Goal: Task Accomplishment & Management: Complete application form

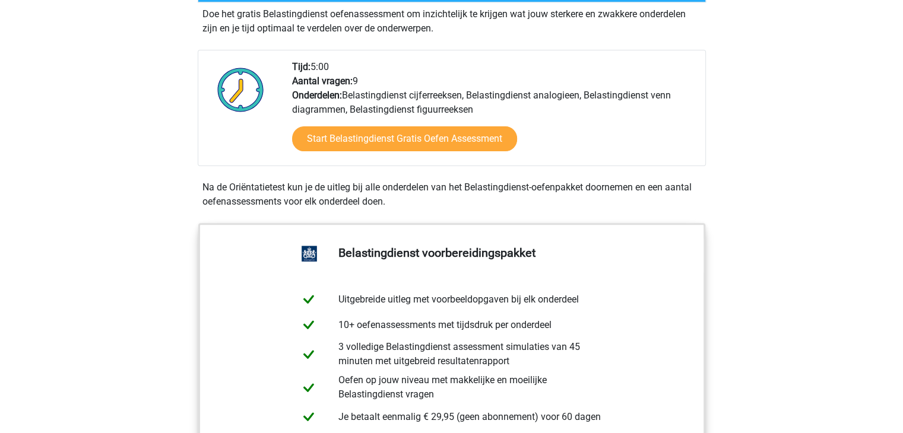
scroll to position [297, 0]
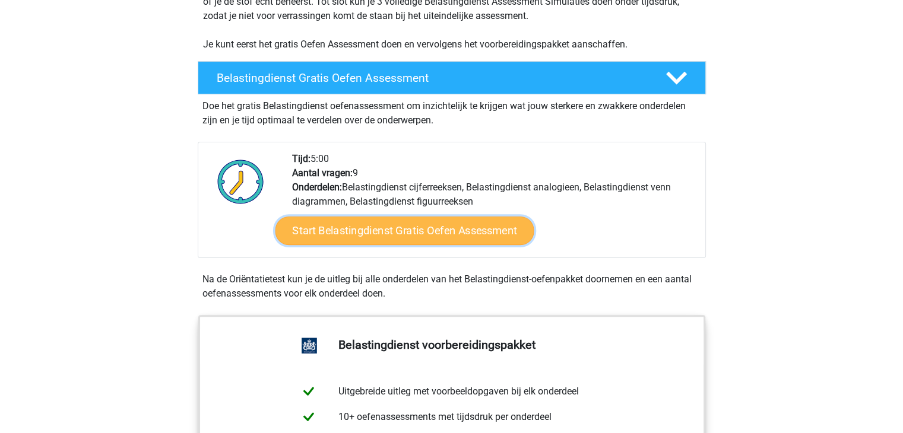
click at [448, 226] on link "Start Belastingdienst Gratis Oefen Assessment" at bounding box center [404, 231] width 259 height 28
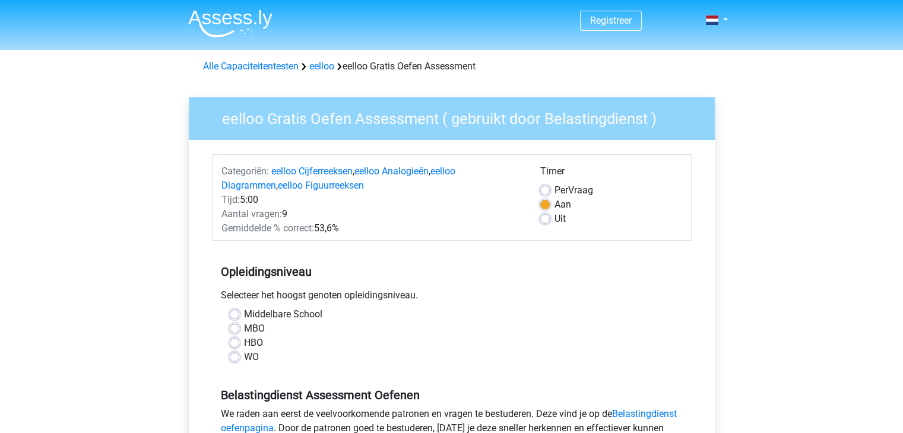
click at [554, 191] on label "Per Vraag" at bounding box center [573, 190] width 39 height 14
click at [541, 191] on input "Per Vraag" at bounding box center [544, 189] width 9 height 12
radio input "true"
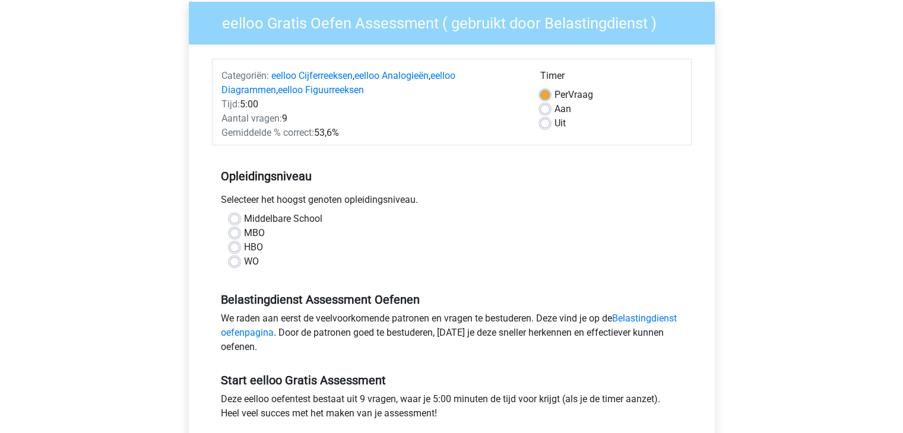
scroll to position [119, 0]
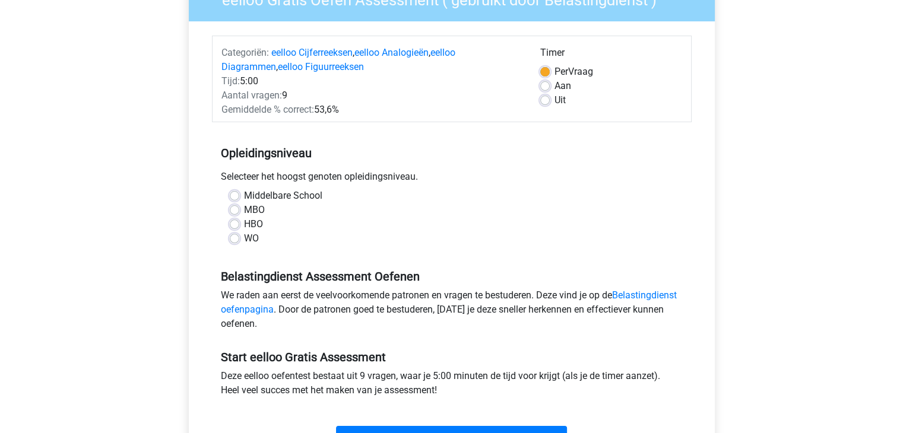
click at [261, 220] on label "HBO" at bounding box center [253, 224] width 19 height 14
click at [239, 220] on input "HBO" at bounding box center [234, 223] width 9 height 12
radio input "true"
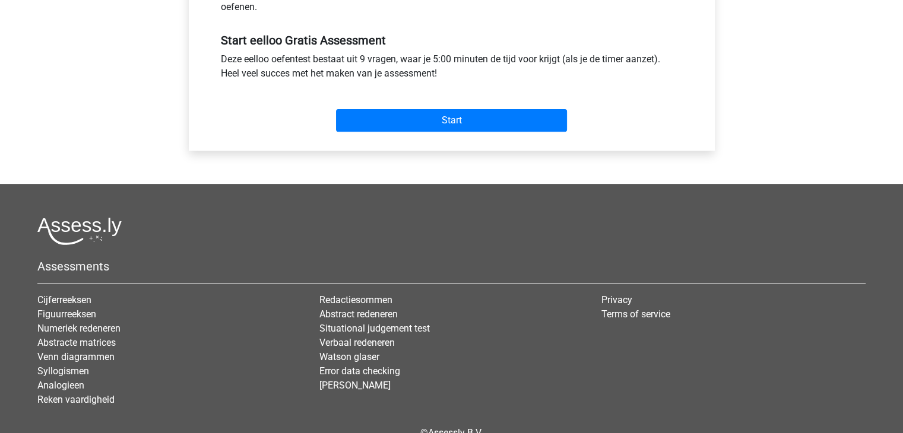
scroll to position [475, 0]
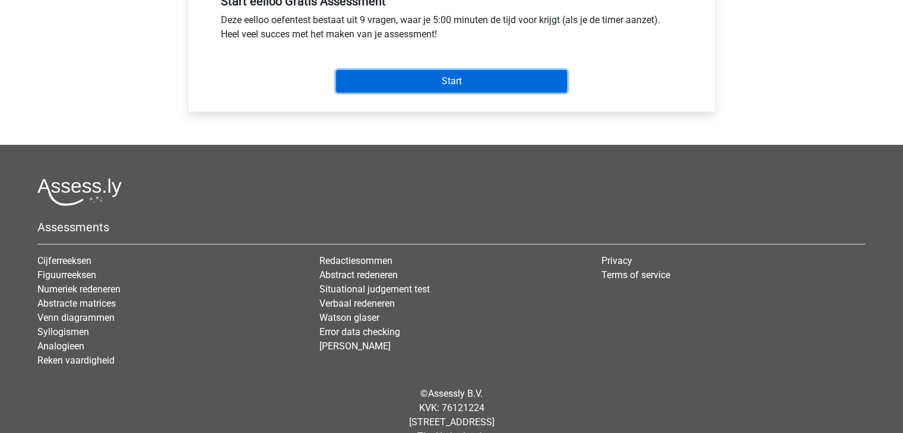
click at [491, 84] on input "Start" at bounding box center [451, 81] width 231 height 23
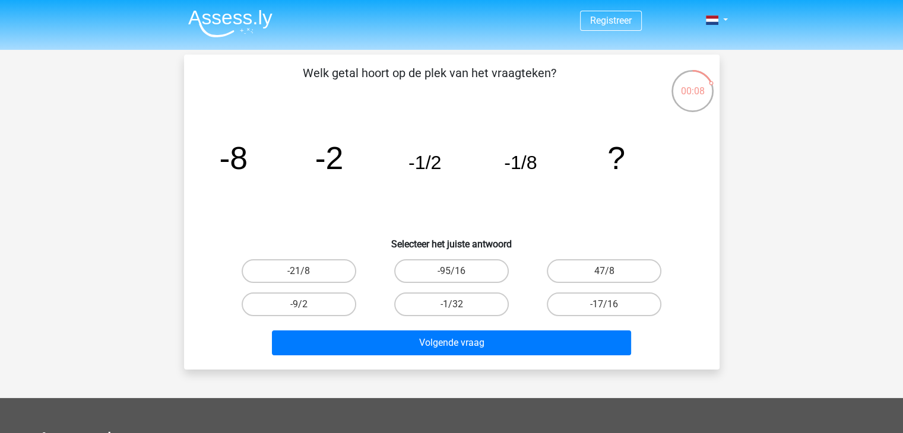
click at [542, 110] on icon "image/svg+xml -8 -2 -1/2 -1/8 ?" at bounding box center [451, 169] width 478 height 120
click at [293, 300] on label "-9/2" at bounding box center [299, 305] width 115 height 24
click at [299, 304] on input "-9/2" at bounding box center [303, 308] width 8 height 8
radio input "true"
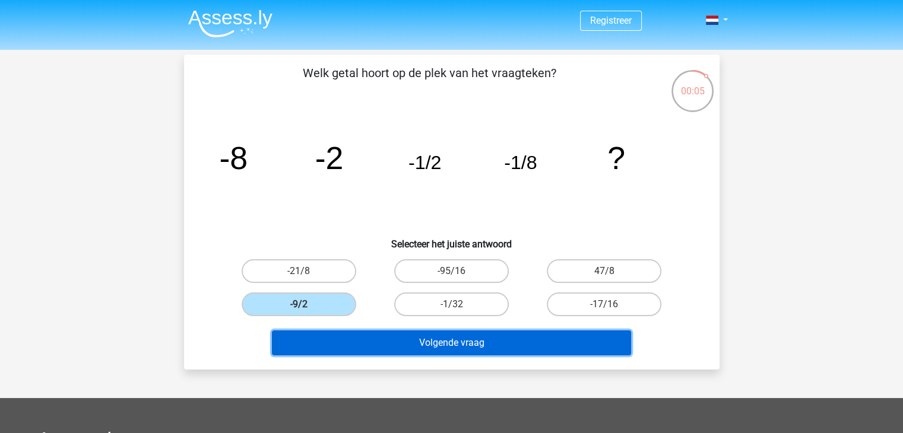
click at [539, 343] on button "Volgende vraag" at bounding box center [451, 343] width 359 height 25
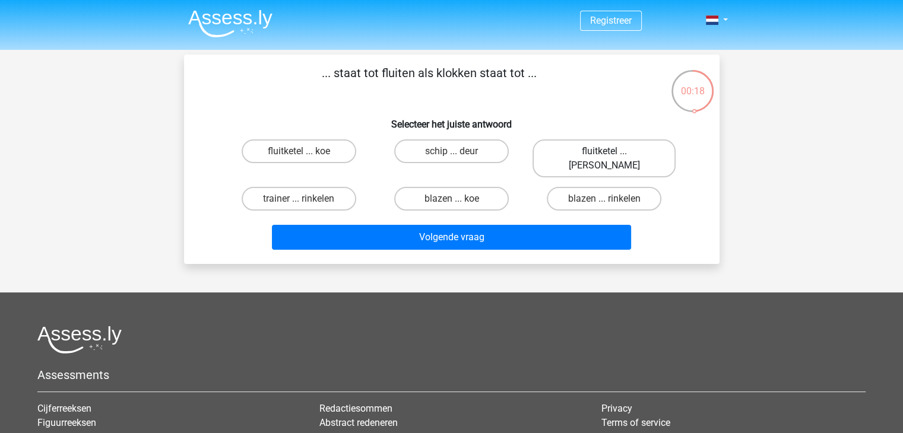
click at [615, 147] on label "fluitketel ... luiden" at bounding box center [603, 158] width 143 height 38
click at [612, 151] on input "fluitketel ... luiden" at bounding box center [608, 155] width 8 height 8
radio input "true"
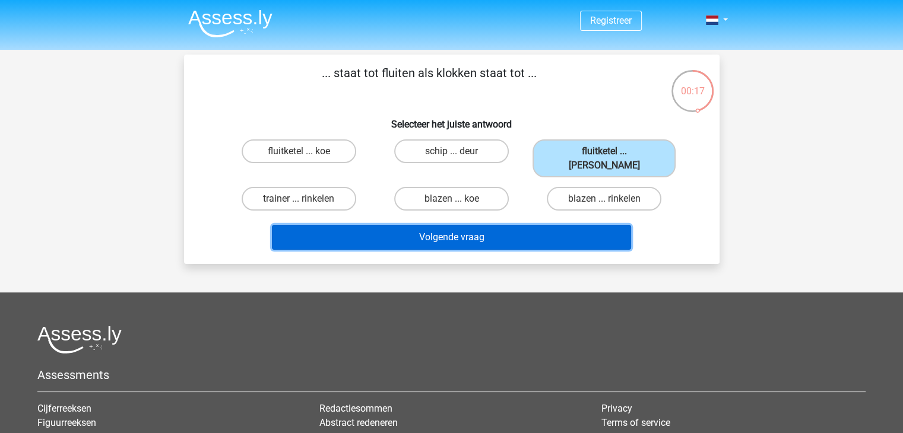
click at [456, 225] on button "Volgende vraag" at bounding box center [451, 237] width 359 height 25
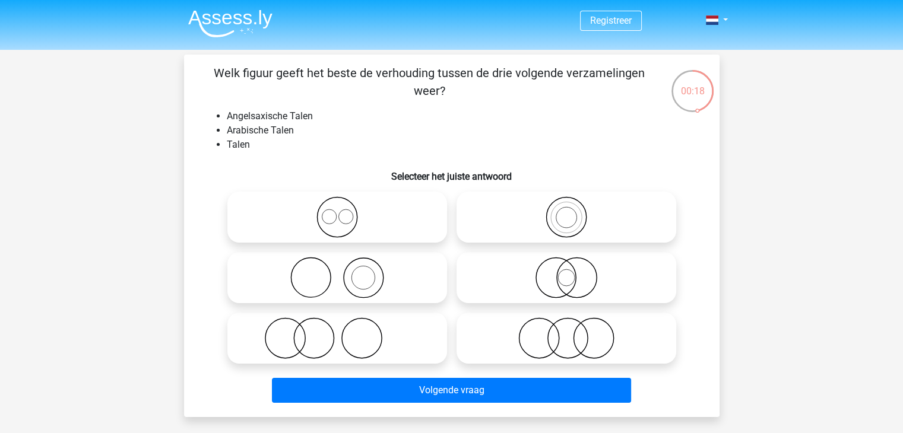
click at [358, 216] on icon at bounding box center [337, 217] width 210 height 42
click at [345, 211] on input "radio" at bounding box center [341, 208] width 8 height 8
radio input "true"
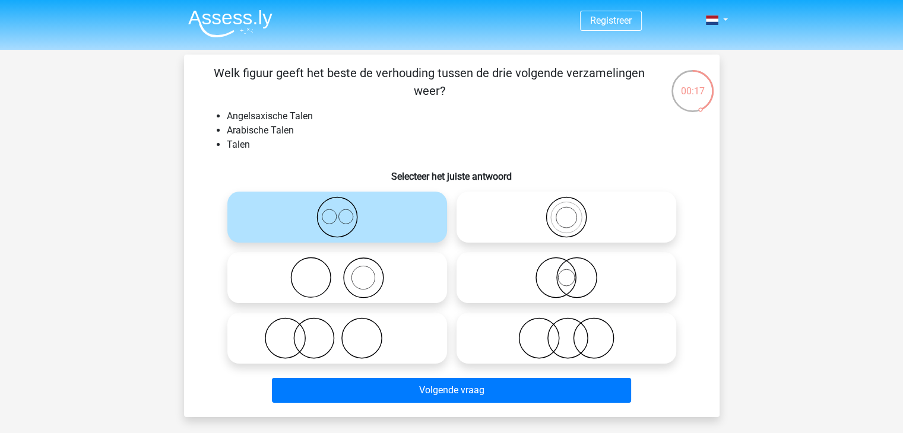
click at [451, 374] on div "Volgende vraag" at bounding box center [451, 388] width 497 height 39
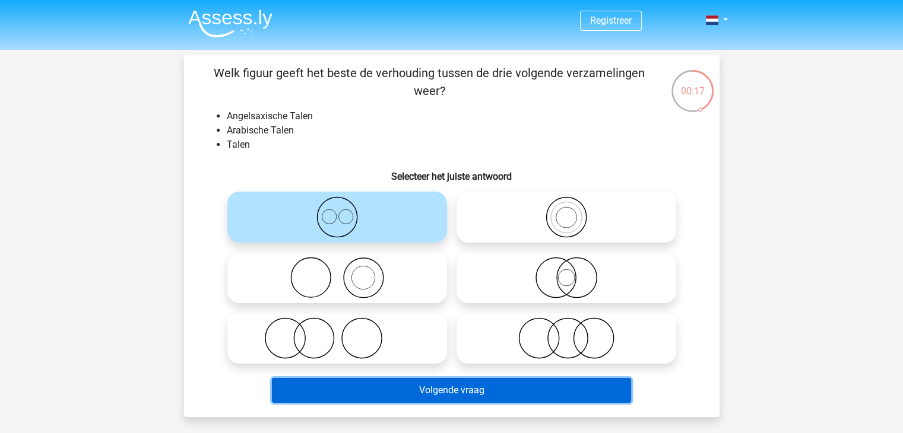
click at [451, 392] on button "Volgende vraag" at bounding box center [451, 390] width 359 height 25
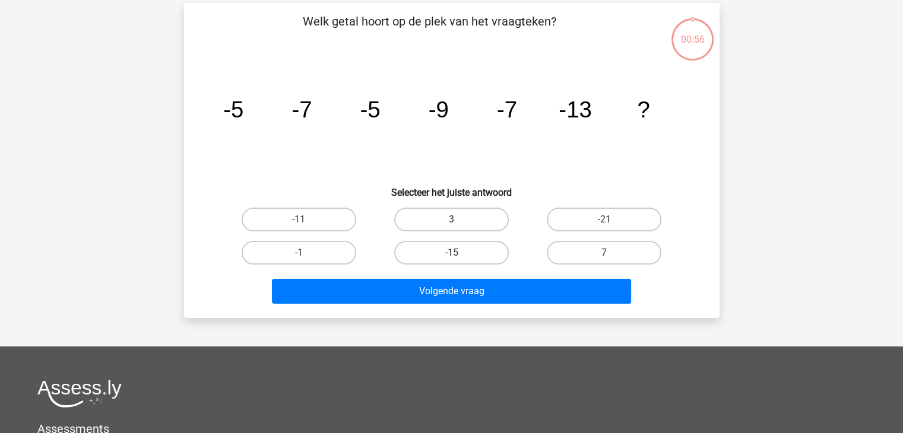
scroll to position [55, 0]
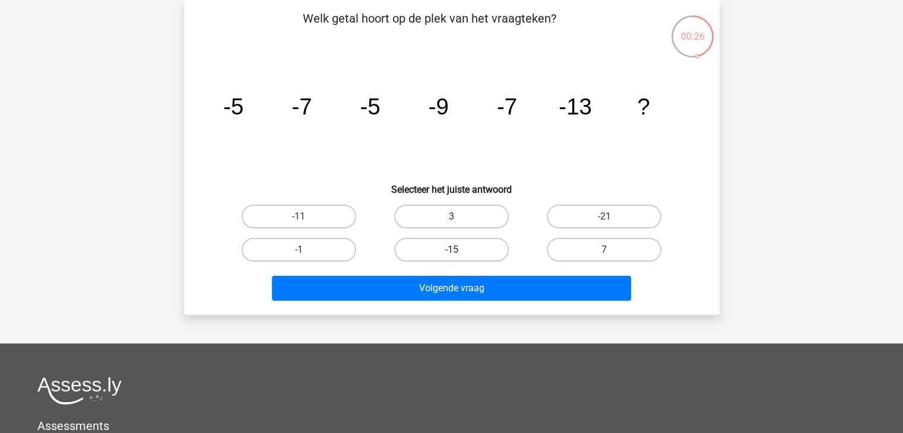
click at [470, 249] on label "-15" at bounding box center [451, 250] width 115 height 24
click at [459, 250] on input "-15" at bounding box center [455, 254] width 8 height 8
radio input "true"
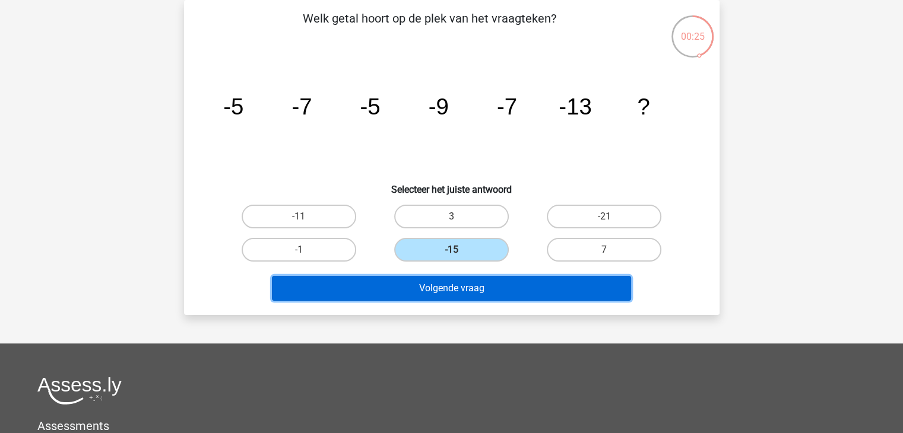
click at [485, 283] on button "Volgende vraag" at bounding box center [451, 288] width 359 height 25
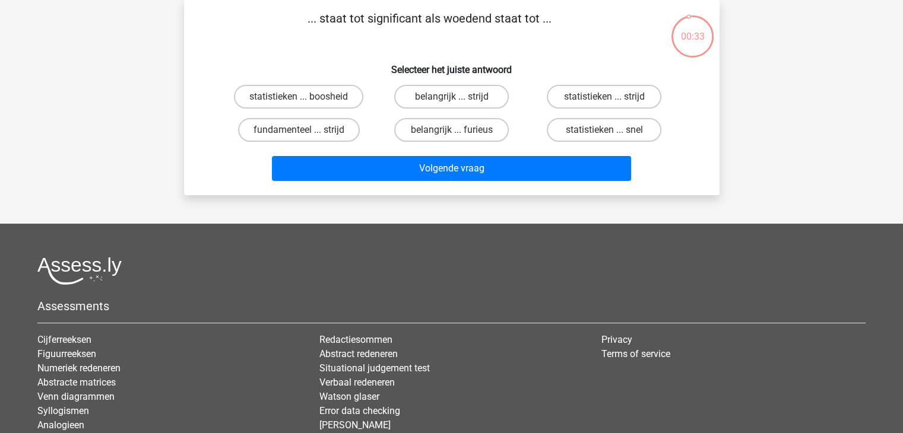
scroll to position [0, 0]
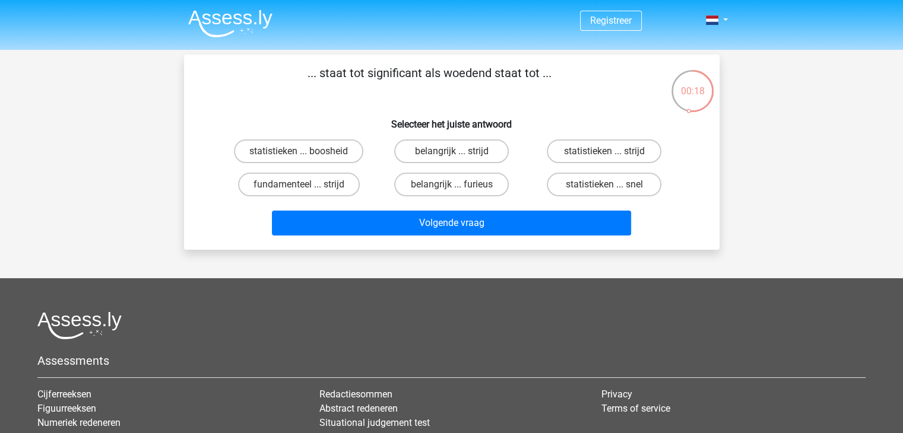
click at [631, 101] on div "... staat tot significant als woedend staat tot ... Selecteer het juiste antwoo…" at bounding box center [452, 152] width 526 height 176
click at [468, 189] on label "belangrijk ... furieus" at bounding box center [451, 185] width 115 height 24
click at [459, 189] on input "belangrijk ... furieus" at bounding box center [455, 189] width 8 height 8
radio input "true"
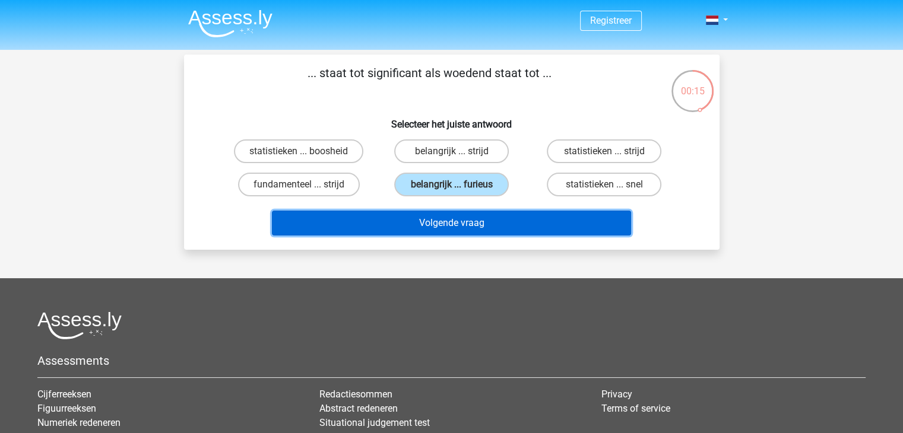
click at [478, 226] on button "Volgende vraag" at bounding box center [451, 223] width 359 height 25
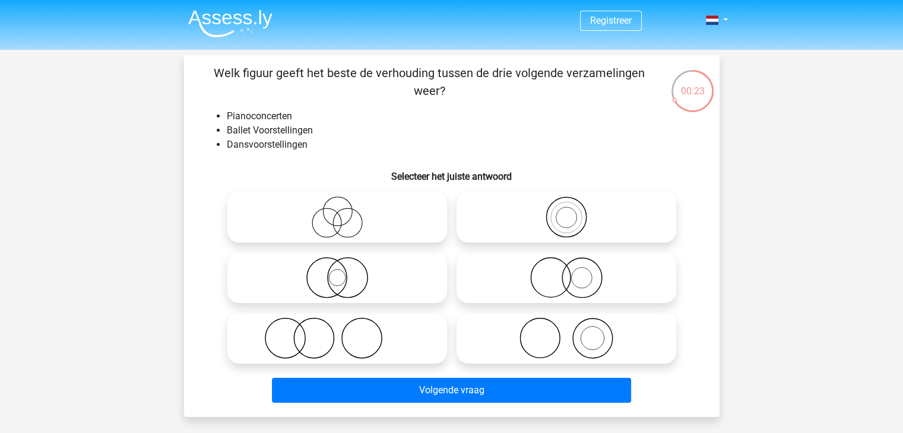
click at [354, 334] on icon at bounding box center [337, 339] width 210 height 42
click at [345, 332] on input "radio" at bounding box center [341, 329] width 8 height 8
radio input "true"
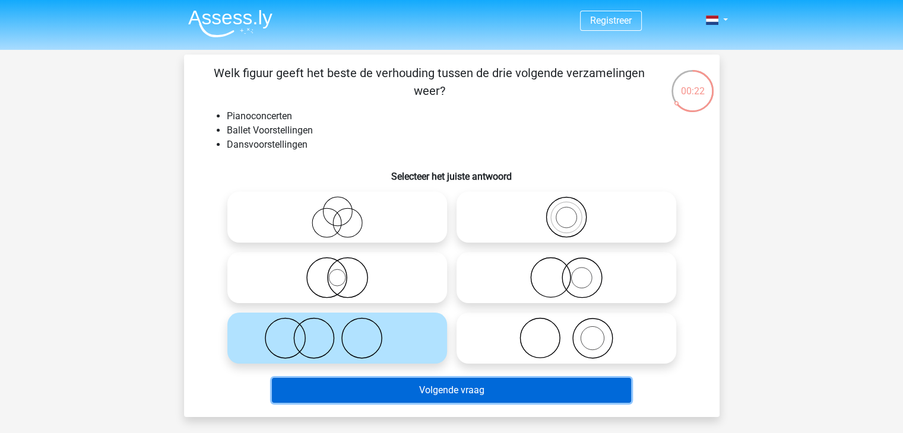
click at [445, 385] on button "Volgende vraag" at bounding box center [451, 390] width 359 height 25
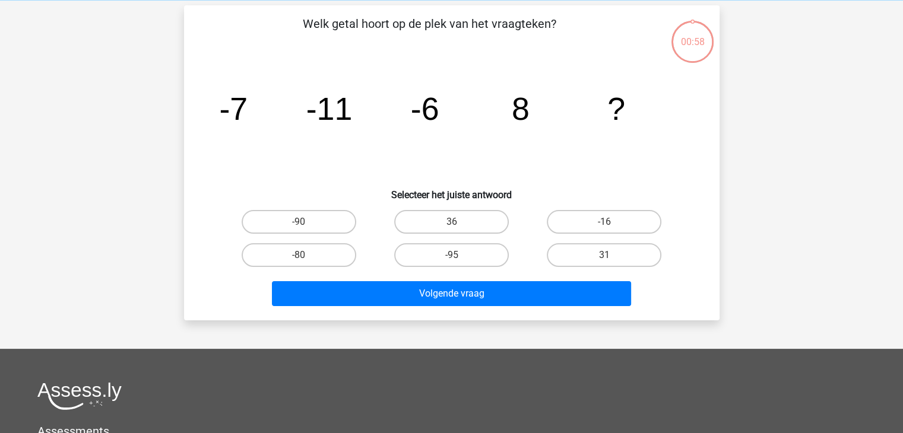
scroll to position [55, 0]
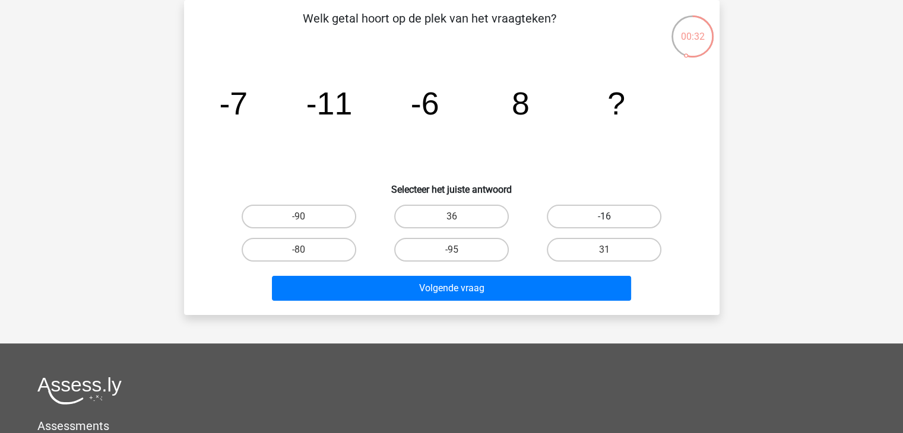
click at [627, 205] on label "-16" at bounding box center [604, 217] width 115 height 24
click at [612, 217] on input "-16" at bounding box center [608, 221] width 8 height 8
radio input "true"
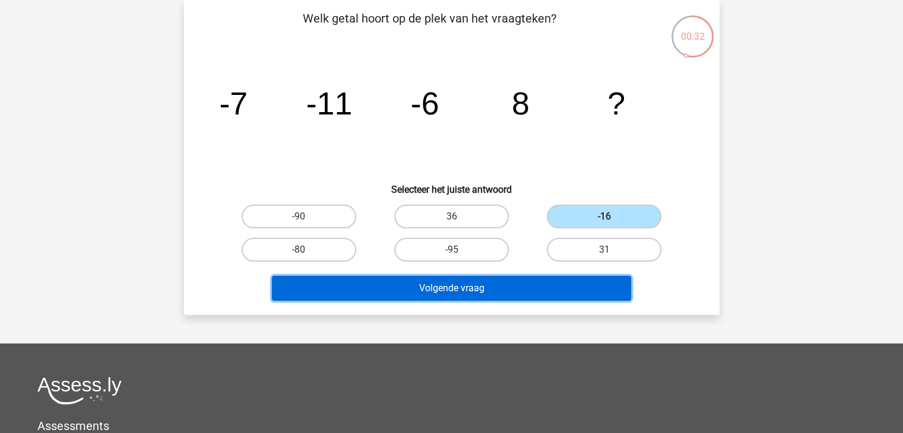
click at [508, 285] on button "Volgende vraag" at bounding box center [451, 288] width 359 height 25
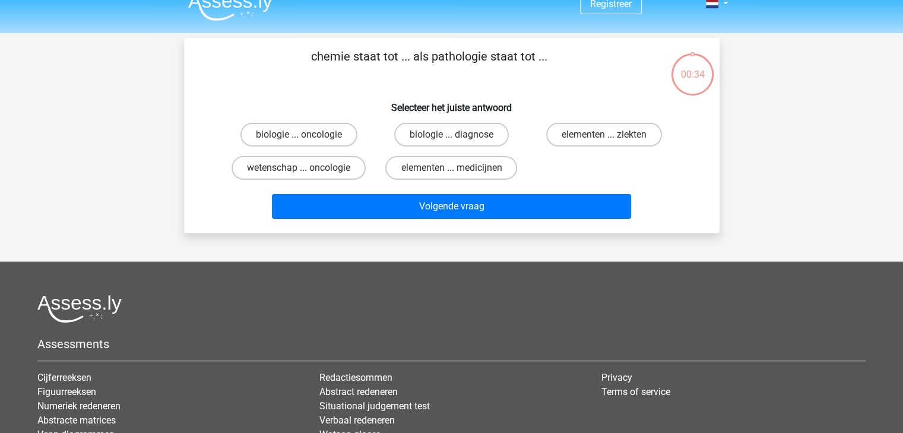
scroll to position [0, 0]
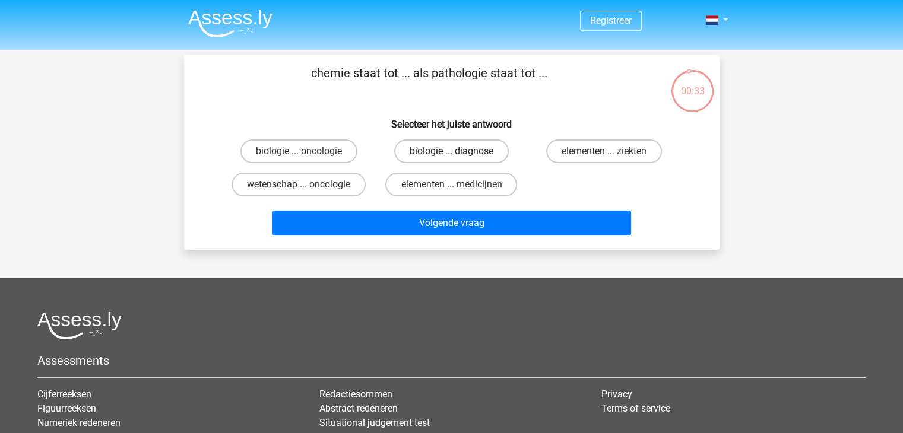
click at [458, 147] on label "biologie ... diagnose" at bounding box center [451, 151] width 115 height 24
click at [458, 151] on input "biologie ... diagnose" at bounding box center [455, 155] width 8 height 8
radio input "true"
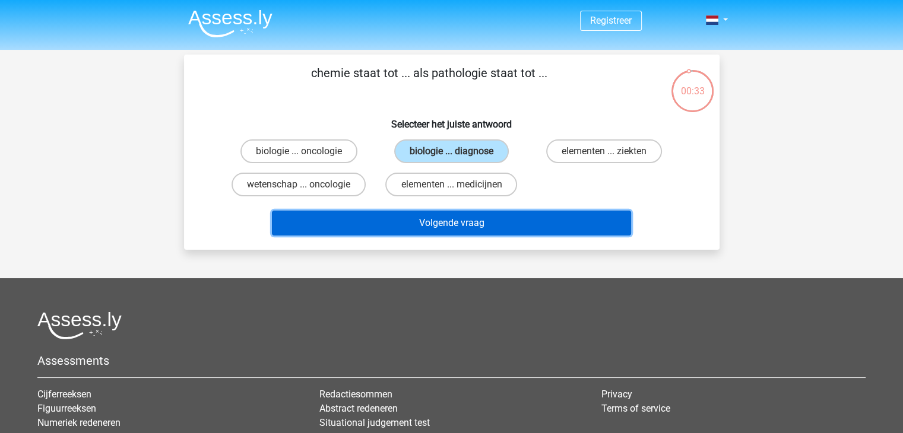
click at [491, 214] on button "Volgende vraag" at bounding box center [451, 223] width 359 height 25
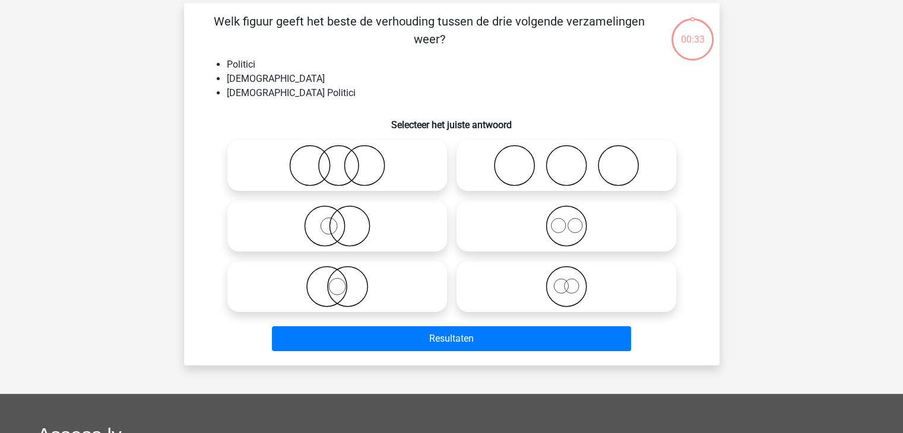
scroll to position [55, 0]
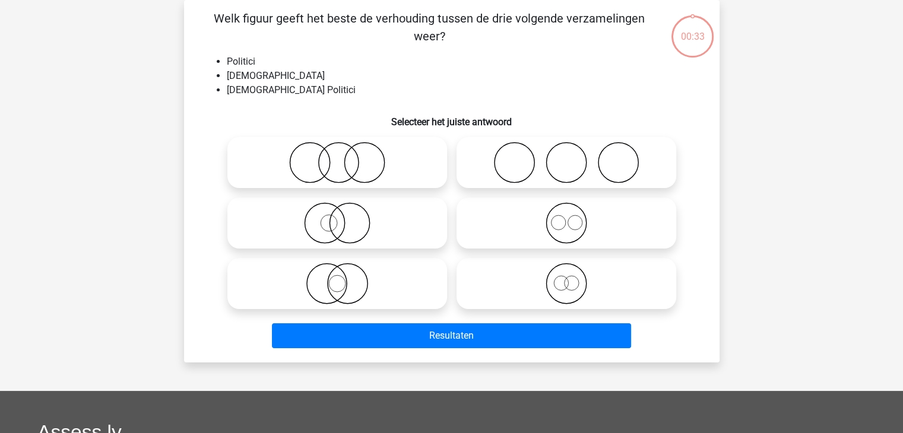
click at [572, 212] on input "radio" at bounding box center [570, 214] width 8 height 8
radio input "true"
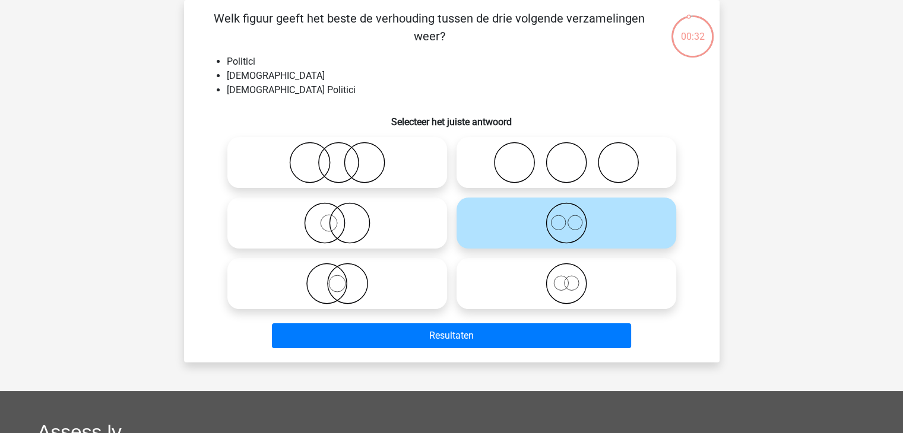
click at [546, 360] on div "Welk figuur geeft het beste de verhouding tussen de drie volgende verzamelingen…" at bounding box center [451, 181] width 535 height 363
click at [377, 232] on icon at bounding box center [337, 223] width 210 height 42
click at [345, 217] on input "radio" at bounding box center [341, 214] width 8 height 8
radio input "true"
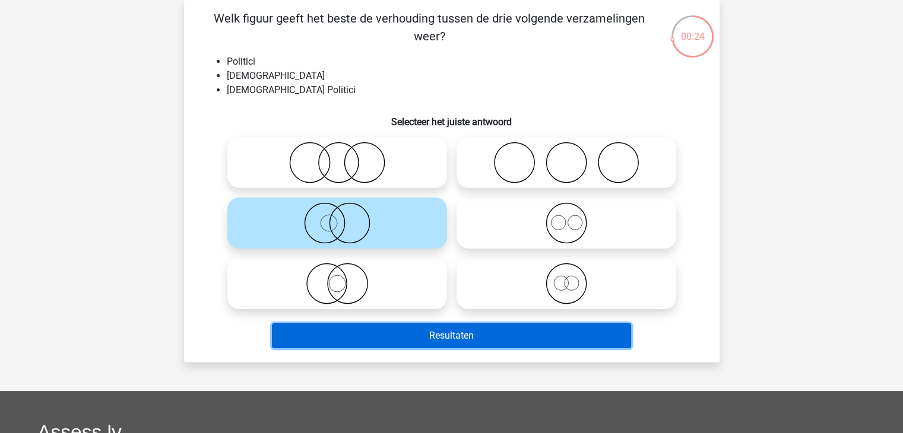
click at [513, 337] on button "Resultaten" at bounding box center [451, 335] width 359 height 25
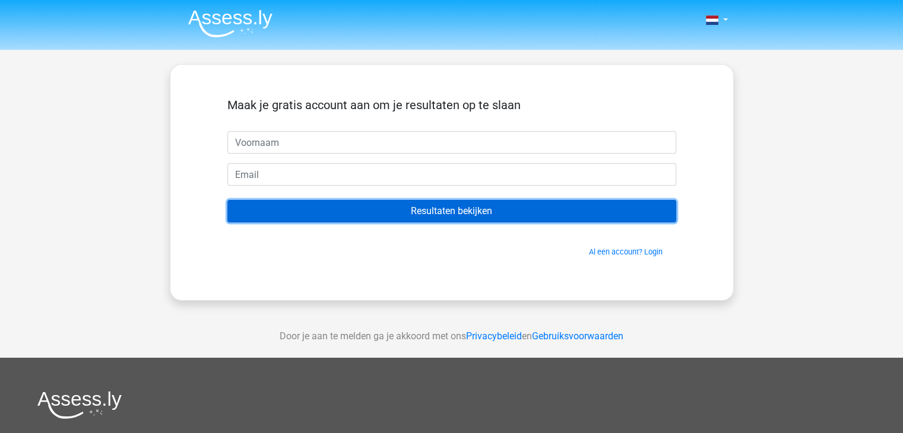
click at [473, 214] on input "Resultaten bekijken" at bounding box center [451, 211] width 449 height 23
